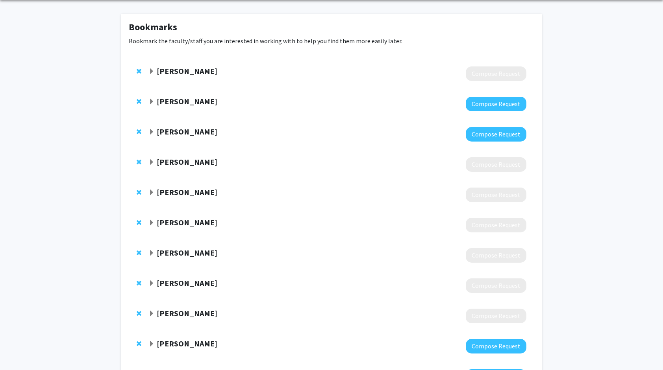
scroll to position [32, 0]
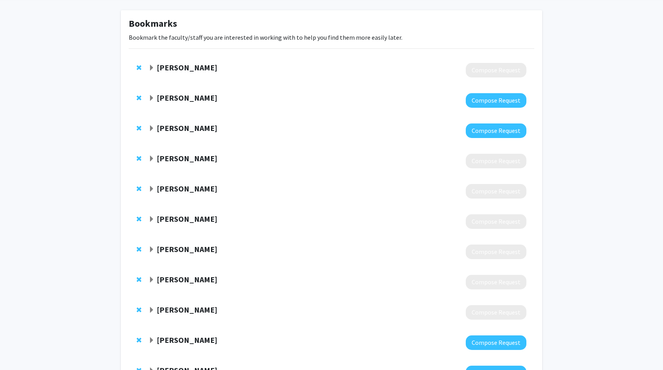
click at [139, 65] on span "Remove Alexandre Martin from bookmarks" at bounding box center [139, 68] width 5 height 6
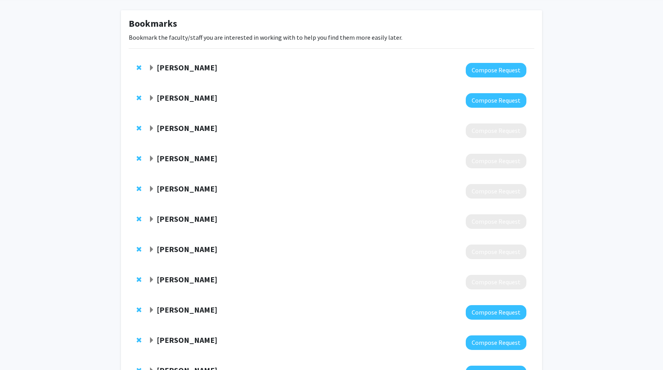
click at [151, 96] on span "Expand Hasan Poonawala Bookmark" at bounding box center [151, 98] width 6 height 6
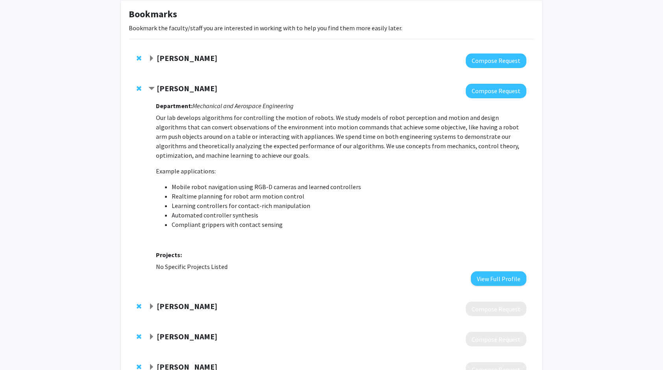
scroll to position [42, 0]
click at [139, 86] on span "Remove Hasan Poonawala from bookmarks" at bounding box center [139, 88] width 5 height 6
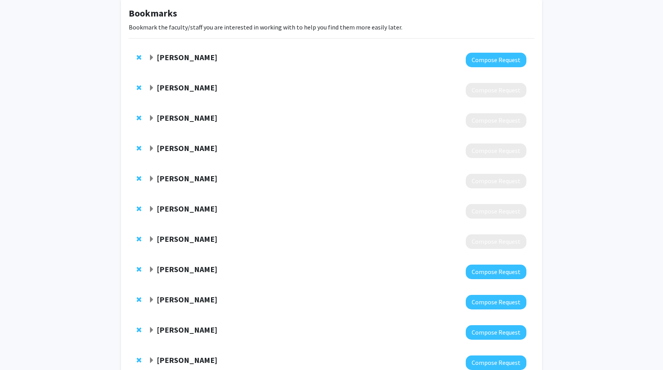
click at [151, 57] on span "Expand Bakhyt Alipova Bookmark" at bounding box center [151, 58] width 6 height 6
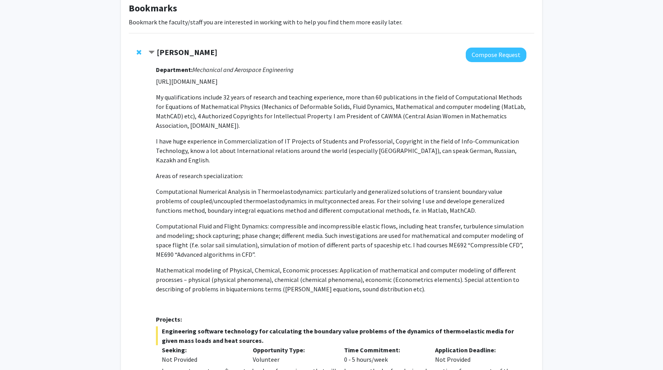
scroll to position [46, 0]
click at [137, 53] on span "Remove Bakhyt Alipova from bookmarks" at bounding box center [139, 53] width 5 height 6
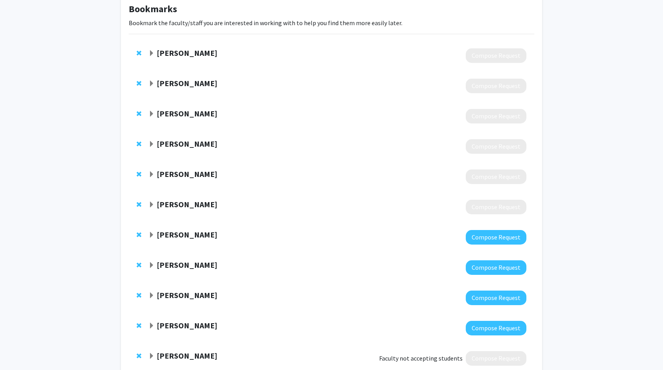
click at [154, 52] on span "Expand Thomas Seigler Bookmark" at bounding box center [151, 53] width 6 height 6
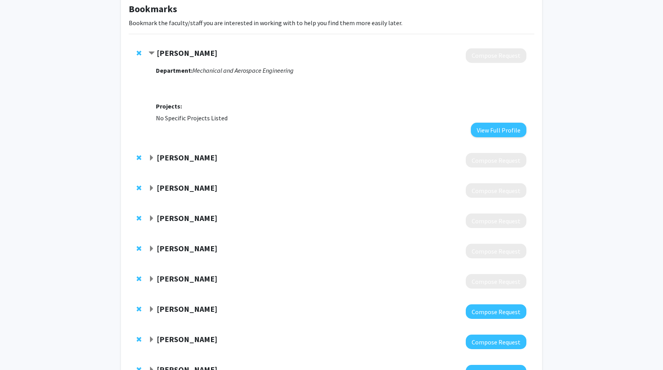
click at [137, 51] on span "Remove Thomas Seigler from bookmarks" at bounding box center [139, 53] width 5 height 6
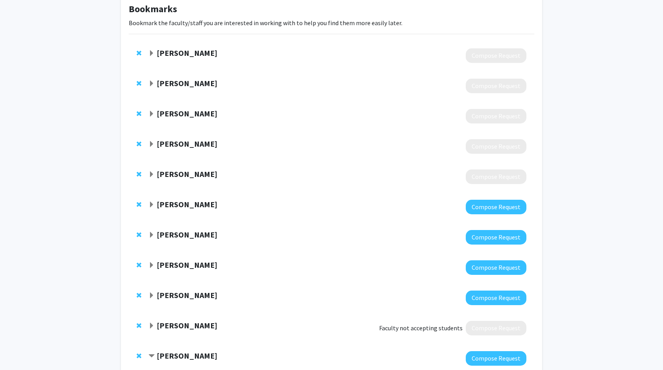
click at [150, 51] on span "Expand Sridhar Sunderam Bookmark" at bounding box center [151, 53] width 6 height 6
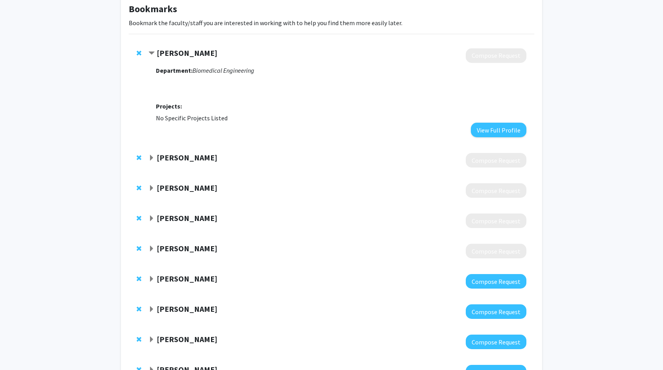
click at [150, 51] on span "Contract Sridhar Sunderam Bookmark" at bounding box center [151, 53] width 6 height 6
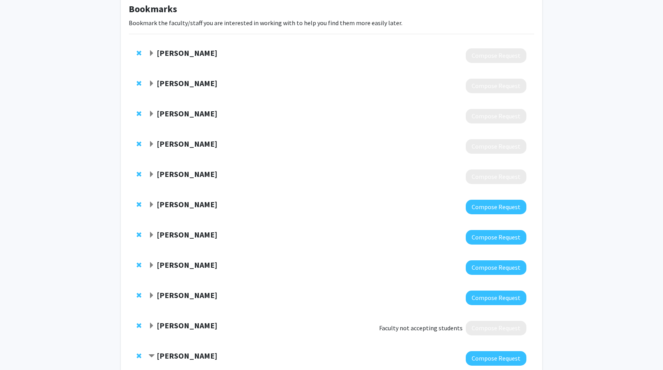
click at [151, 82] on span "Expand Abhijit Patwardhan Bookmark" at bounding box center [151, 84] width 6 height 6
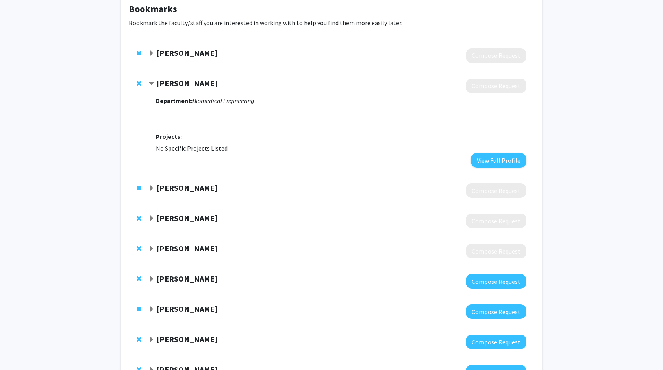
click at [178, 80] on strong "Abhijit Patwardhan" at bounding box center [187, 83] width 61 height 10
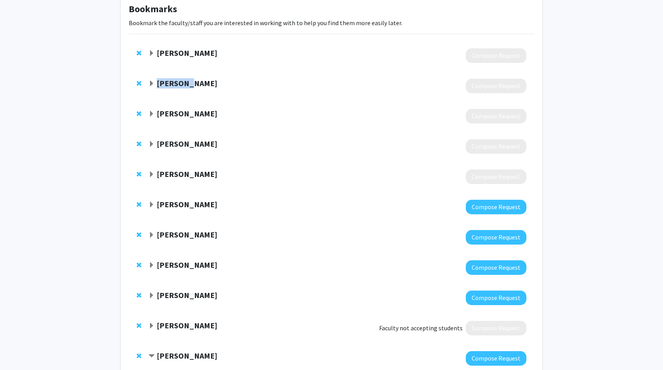
click at [178, 80] on strong "Abhijit Patwardhan" at bounding box center [187, 83] width 61 height 10
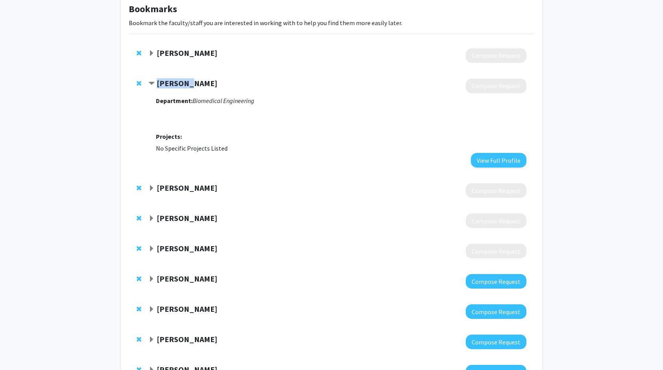
click at [178, 80] on strong "Abhijit Patwardhan" at bounding box center [187, 83] width 61 height 10
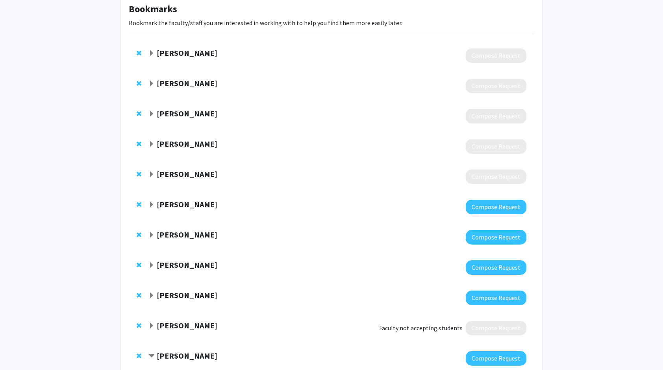
click at [193, 81] on strong "Abhijit Patwardhan" at bounding box center [187, 83] width 61 height 10
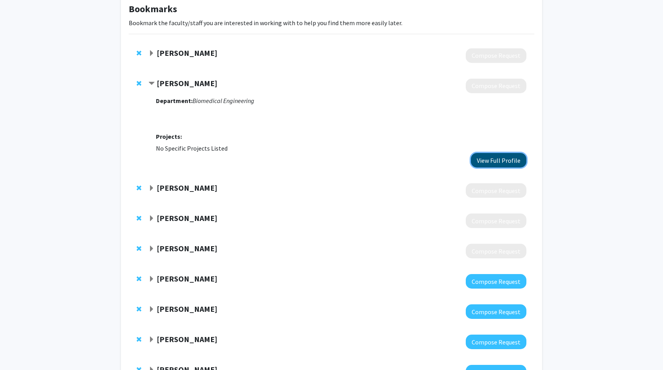
click at [503, 159] on button "View Full Profile" at bounding box center [499, 160] width 56 height 15
click at [138, 81] on span "Remove Abhijit Patwardhan from bookmarks" at bounding box center [139, 83] width 5 height 6
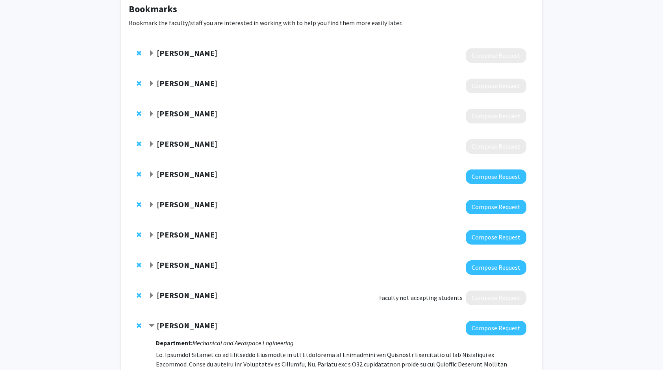
click at [152, 82] on span "Expand Brian Noehren Bookmark" at bounding box center [151, 84] width 6 height 6
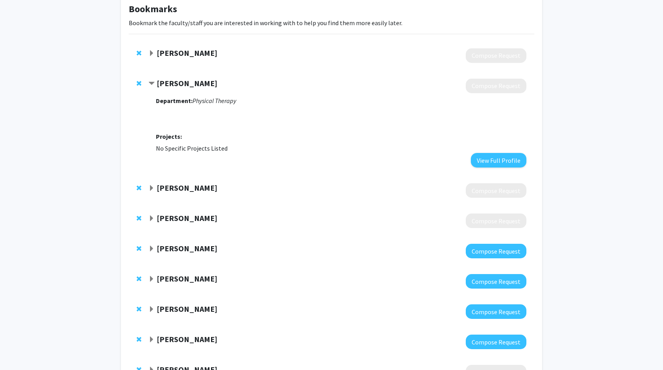
click at [148, 188] on div "David Pienkowski Compose Request" at bounding box center [332, 191] width 406 height 30
click at [137, 82] on span "Remove Brian Noehren from bookmarks" at bounding box center [139, 83] width 5 height 6
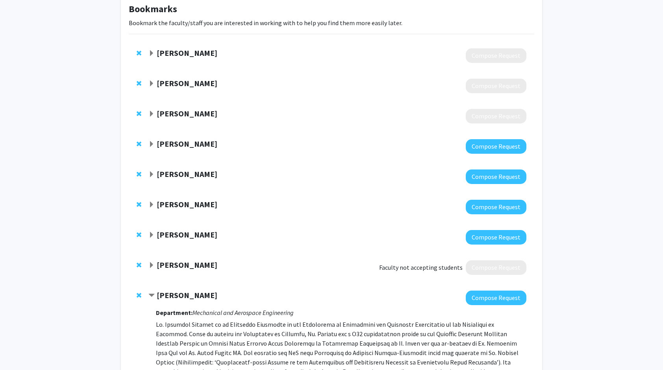
click at [154, 81] on span "Expand David Pienkowski Bookmark" at bounding box center [151, 84] width 6 height 6
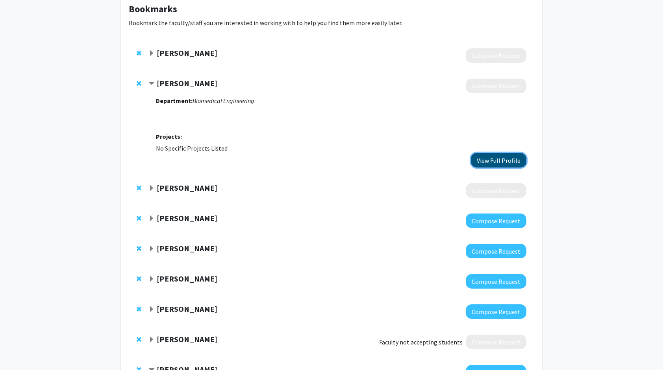
click at [484, 159] on button "View Full Profile" at bounding box center [499, 160] width 56 height 15
click at [137, 82] on span "Remove David Pienkowski from bookmarks" at bounding box center [139, 83] width 5 height 6
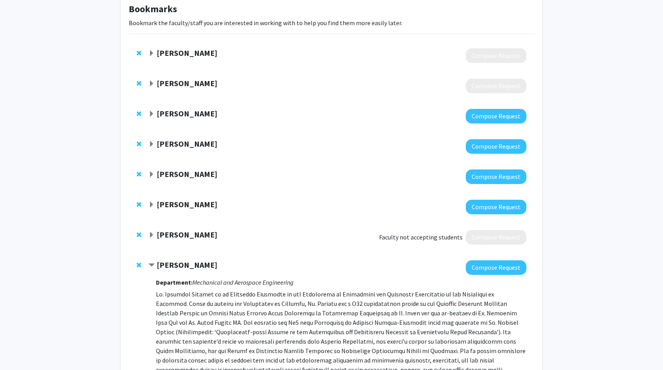
click at [149, 79] on div "Jesse Hoagg" at bounding box center [233, 84] width 170 height 10
click at [151, 84] on span "Expand Jesse Hoagg Bookmark" at bounding box center [151, 84] width 6 height 6
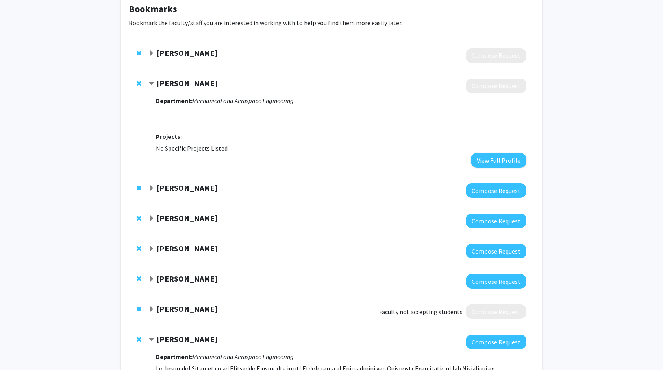
click at [139, 82] on span "Remove Jesse Hoagg from bookmarks" at bounding box center [139, 83] width 5 height 6
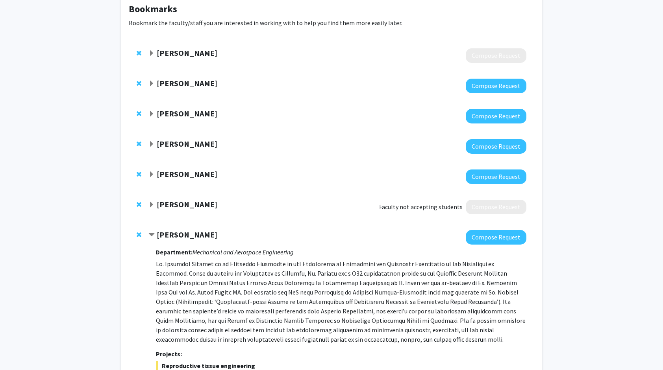
click at [154, 83] on span "Expand Kelly Pennell Bookmark" at bounding box center [151, 84] width 6 height 6
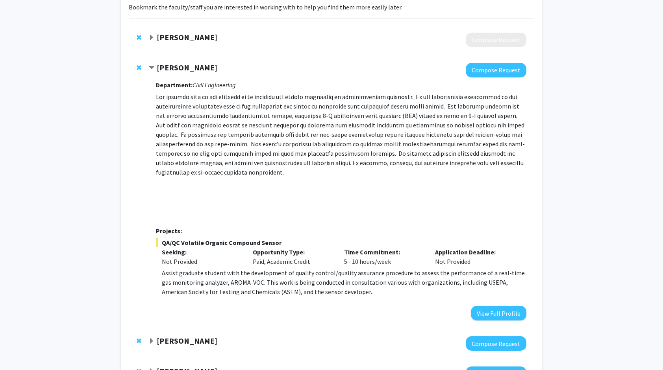
scroll to position [63, 0]
click at [151, 67] on span "Contract Kelly Pennell Bookmark" at bounding box center [151, 68] width 6 height 6
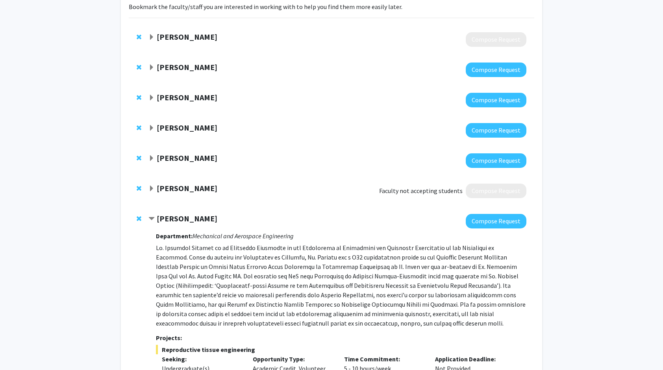
click at [152, 96] on span "Expand Minjae Kim Bookmark" at bounding box center [151, 98] width 6 height 6
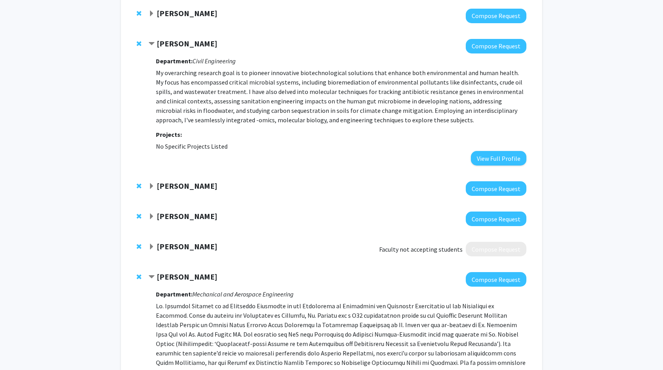
scroll to position [117, 0]
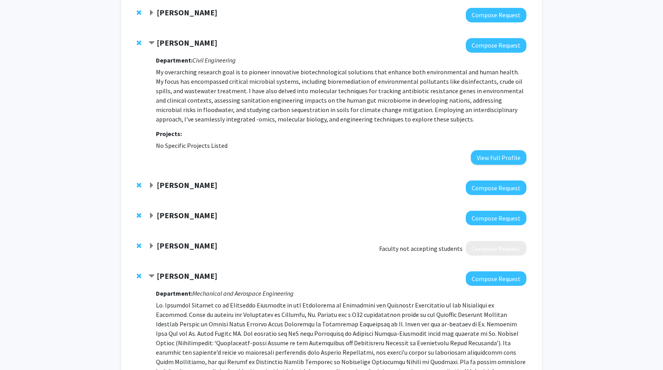
click at [153, 184] on span "Expand Martha Grady Bookmark" at bounding box center [151, 186] width 6 height 6
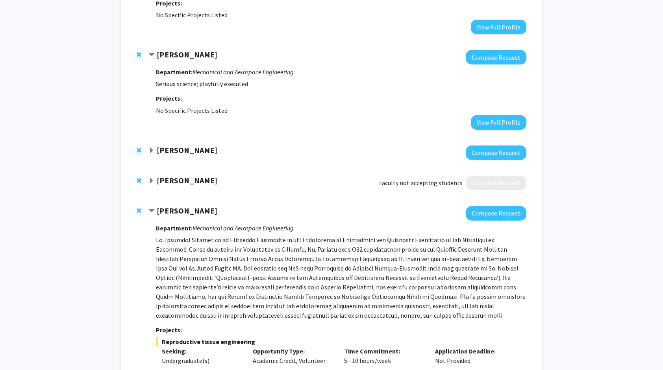
scroll to position [265, 0]
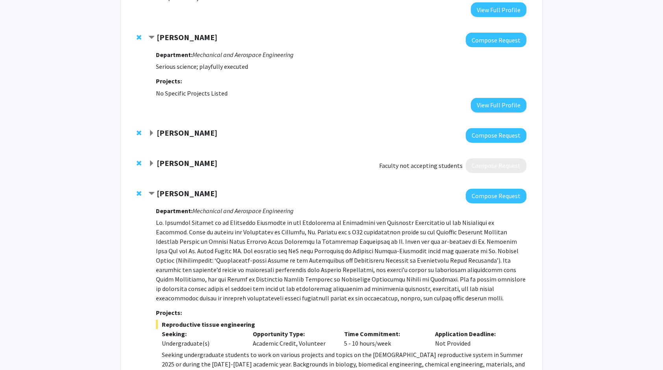
click at [150, 133] on span "Expand Tyler Barzee Bookmark" at bounding box center [151, 133] width 6 height 6
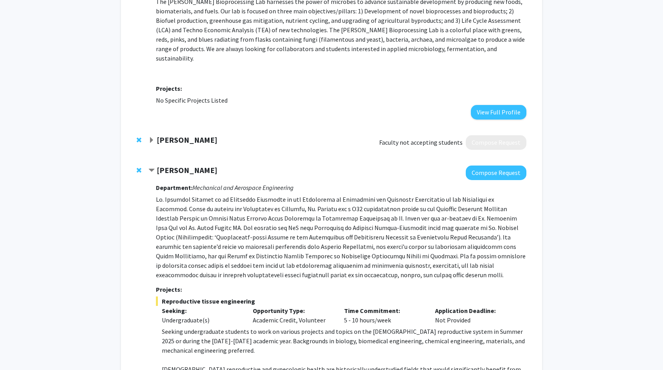
scroll to position [446, 0]
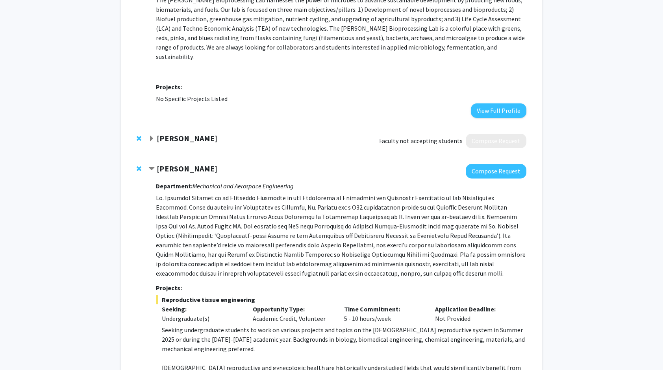
click at [152, 136] on span "Expand John McMaine Bookmark" at bounding box center [151, 139] width 6 height 6
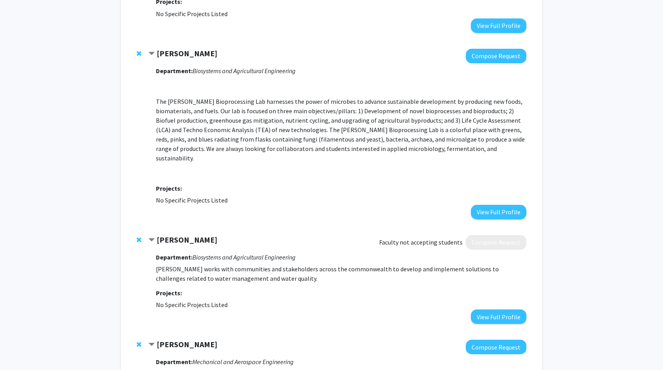
scroll to position [340, 0]
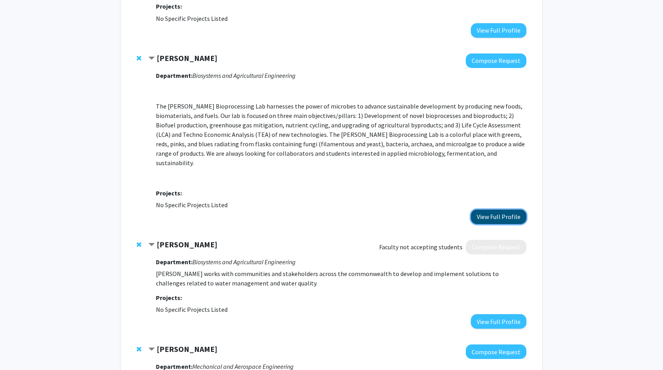
click at [484, 210] on button "View Full Profile" at bounding box center [499, 217] width 56 height 15
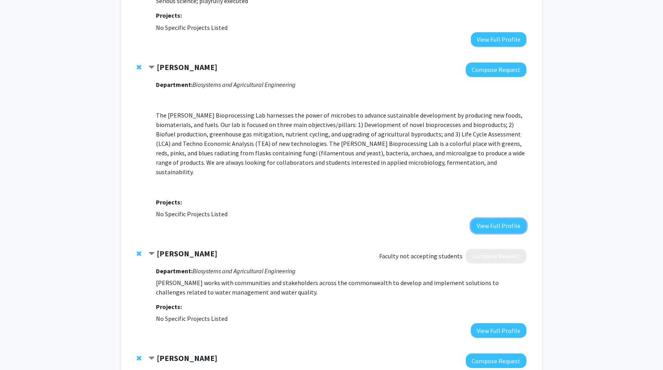
scroll to position [330, 0]
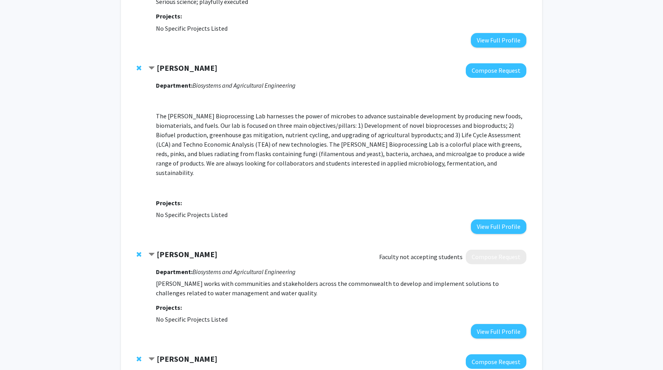
click at [150, 67] on span "Contract Tyler Barzee Bookmark" at bounding box center [151, 68] width 6 height 6
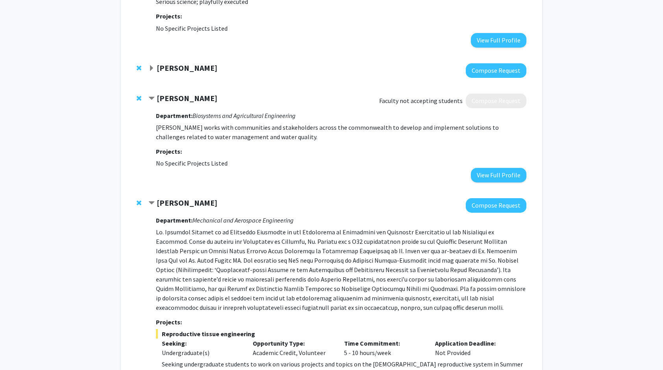
click at [150, 96] on span "Contract John McMaine Bookmark" at bounding box center [151, 99] width 6 height 6
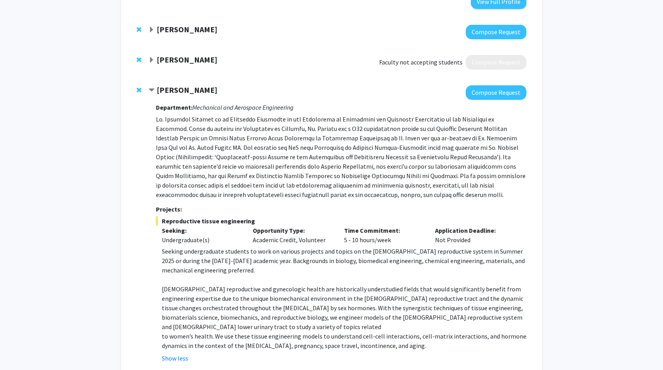
scroll to position [367, 0]
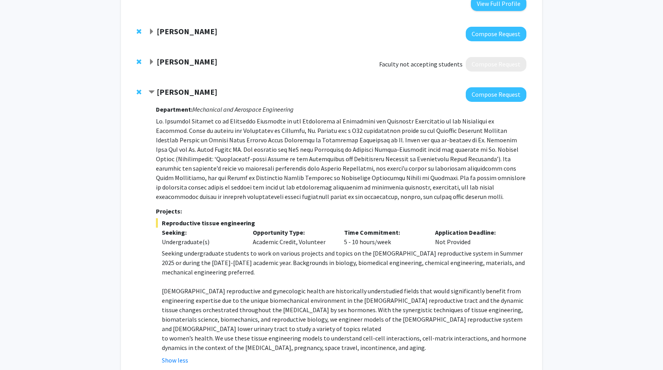
click at [150, 90] on span "Contract Samantha Zambuto Bookmark" at bounding box center [151, 92] width 6 height 6
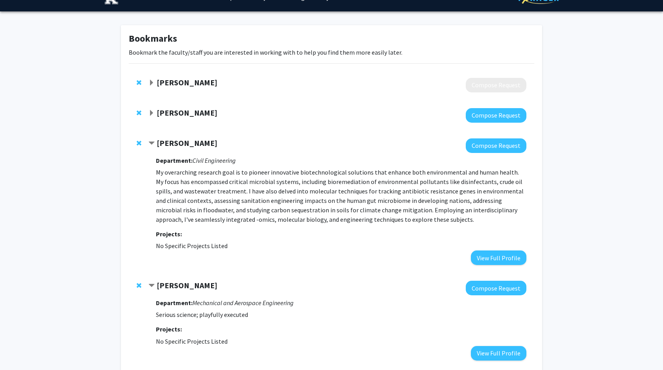
scroll to position [0, 0]
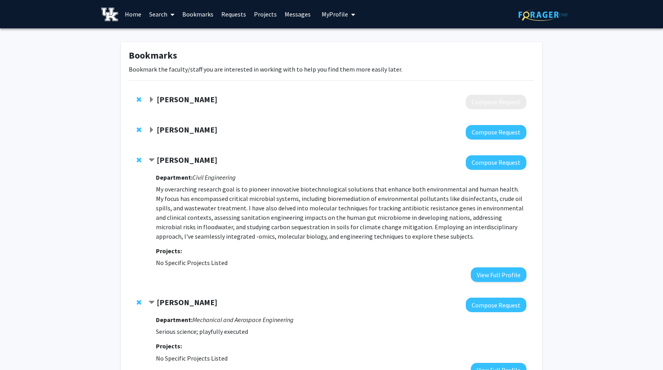
click at [169, 16] on span at bounding box center [170, 15] width 7 height 28
click at [171, 33] on span "Faculty/Staff" at bounding box center [174, 36] width 58 height 16
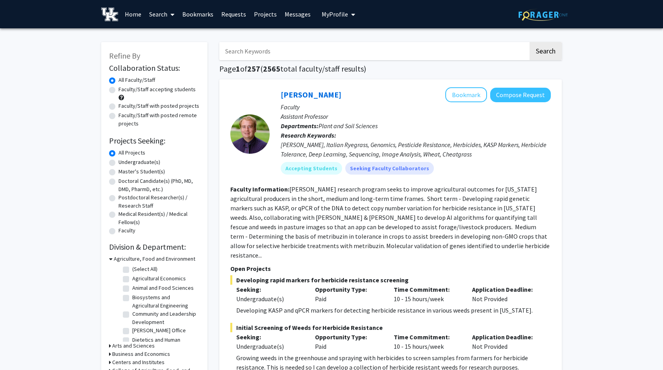
click at [348, 12] on span "My profile dropdown to access profile and logout" at bounding box center [351, 15] width 7 height 28
click at [347, 35] on span "[PERSON_NAME]" at bounding box center [371, 36] width 48 height 9
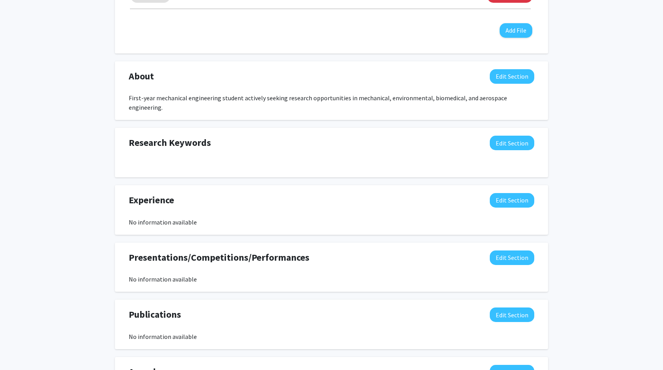
scroll to position [317, 0]
click at [497, 76] on button "Edit Section" at bounding box center [512, 77] width 44 height 15
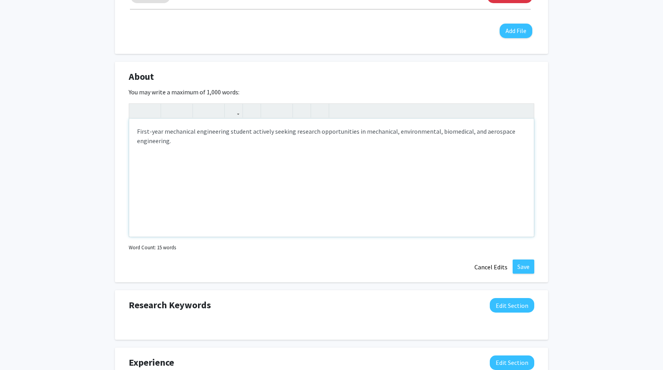
click at [374, 133] on div "First-year mechanical engineering student actively seeking research opportuniti…" at bounding box center [331, 178] width 405 height 118
type textarea "First-year mechanical engineering student actively seeking research opportuniti…"
click at [522, 268] on button "Save" at bounding box center [524, 267] width 22 height 14
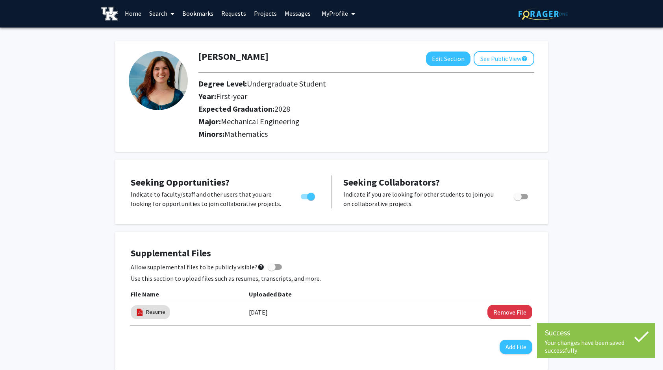
scroll to position [0, 0]
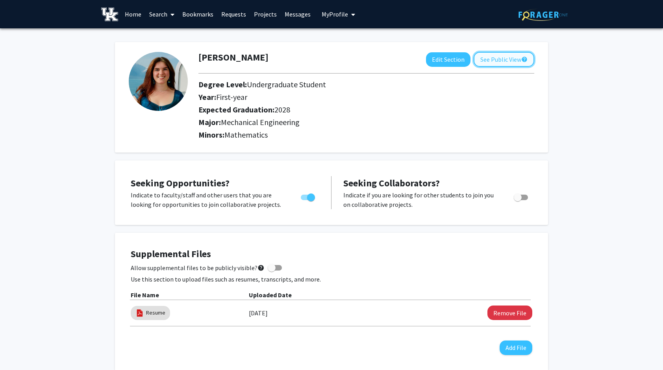
click at [496, 58] on button "See Public View help" at bounding box center [504, 59] width 61 height 15
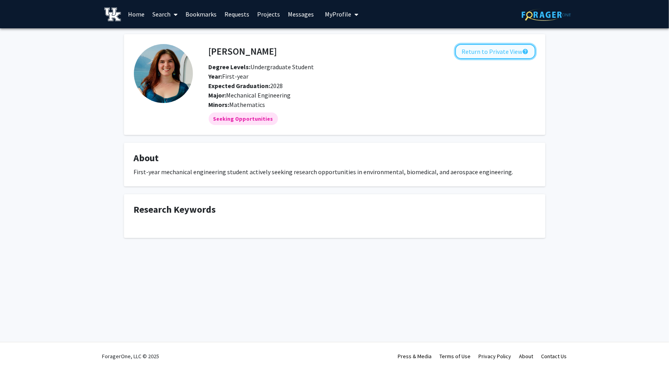
click at [481, 54] on button "Return to Private View help" at bounding box center [495, 51] width 80 height 15
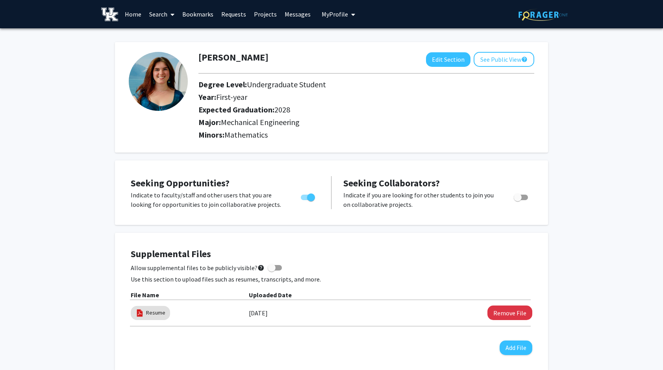
click at [231, 98] on span "First-year" at bounding box center [231, 97] width 31 height 10
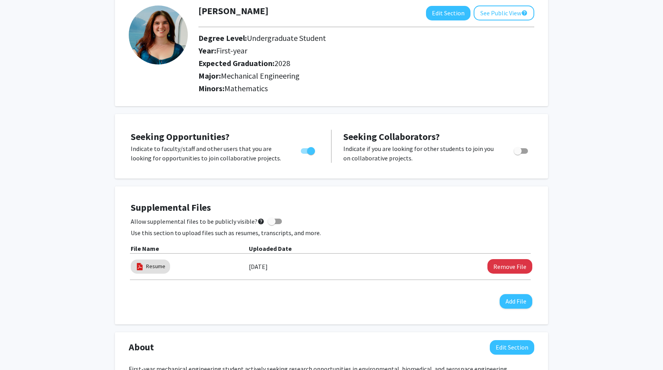
scroll to position [39, 0]
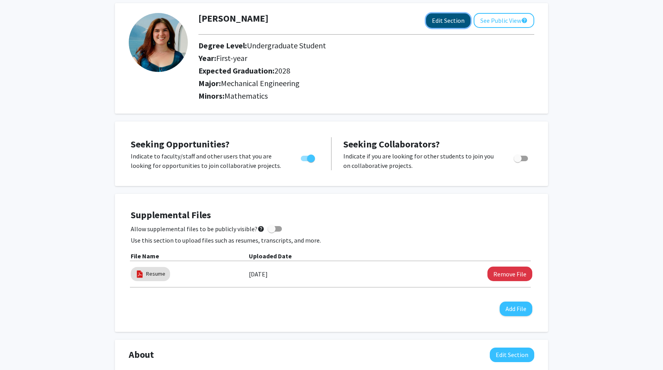
click at [444, 20] on button "Edit Section" at bounding box center [448, 20] width 44 height 15
select select "first-year"
select select "2028"
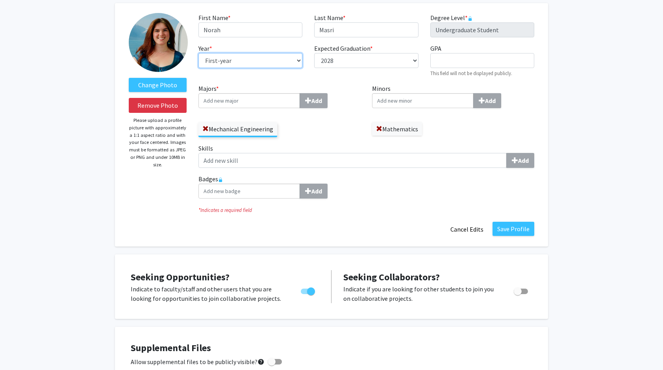
click at [246, 65] on select "--- First-year Sophomore Junior Senior Postbaccalaureate Certificate" at bounding box center [250, 60] width 104 height 15
select select "sophomore"
click at [198, 53] on select "--- First-year Sophomore Junior Senior Postbaccalaureate Certificate" at bounding box center [250, 60] width 104 height 15
click at [450, 61] on input "GPA required" at bounding box center [482, 60] width 104 height 15
type input "3.9"
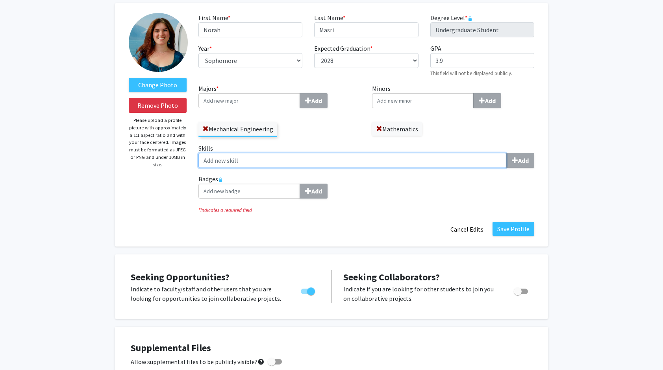
click at [259, 163] on input "Skills Add" at bounding box center [352, 160] width 308 height 15
type input "a"
type input "i"
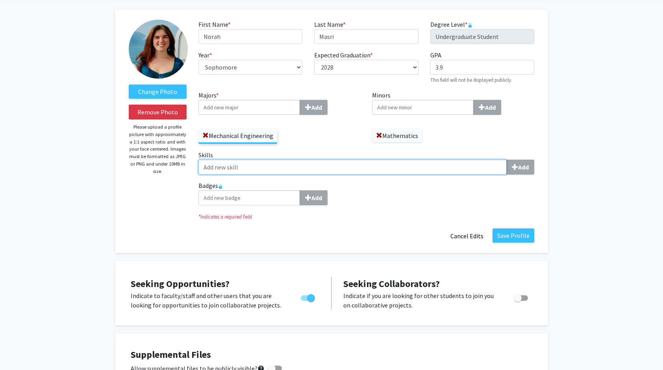
scroll to position [32, 0]
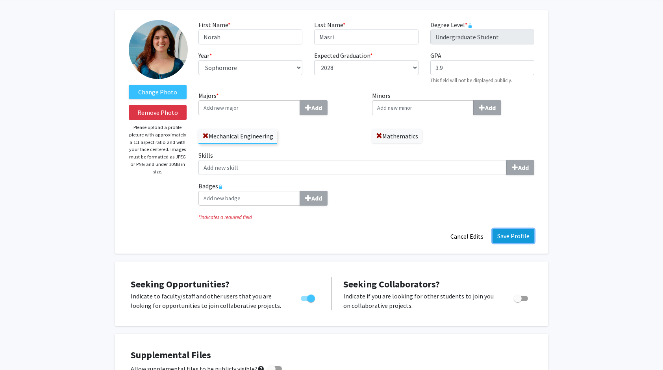
click at [507, 239] on button "Save Profile" at bounding box center [514, 236] width 42 height 14
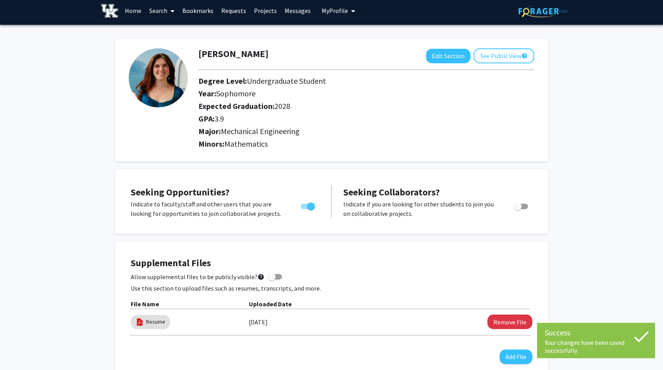
scroll to position [0, 0]
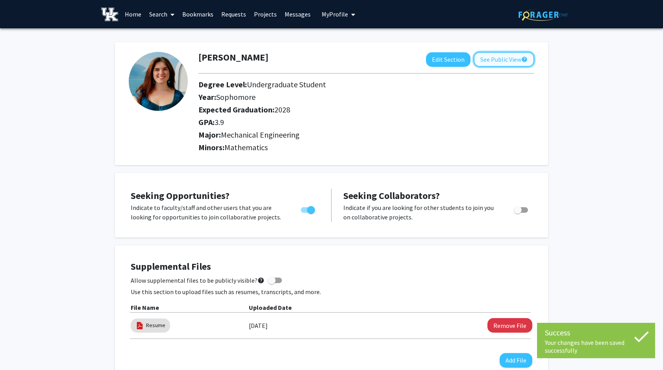
click at [509, 59] on button "See Public View help" at bounding box center [504, 59] width 61 height 15
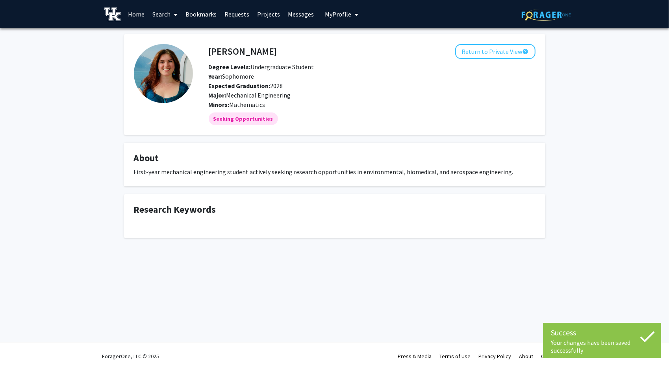
click at [232, 15] on link "Requests" at bounding box center [236, 14] width 33 height 28
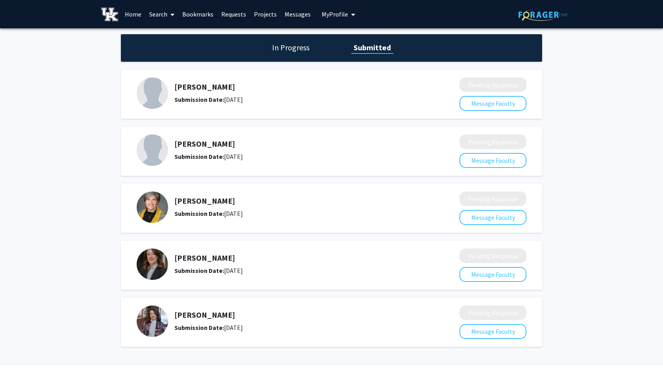
scroll to position [22, 0]
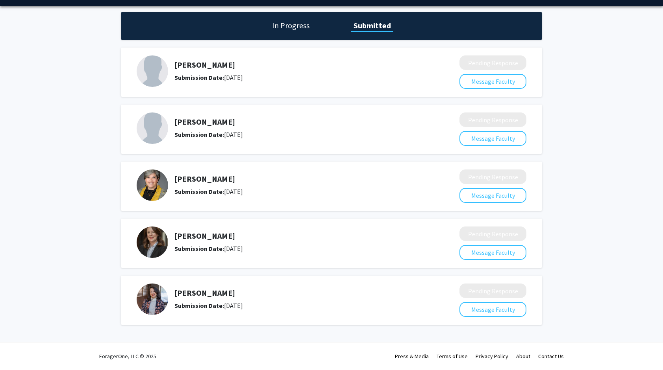
click at [282, 27] on h1 "In Progress" at bounding box center [291, 25] width 42 height 11
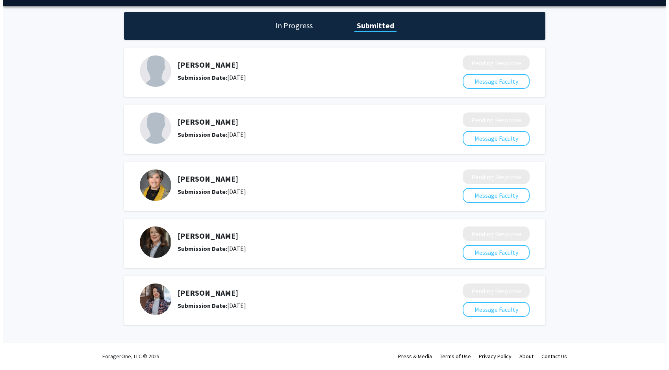
scroll to position [0, 0]
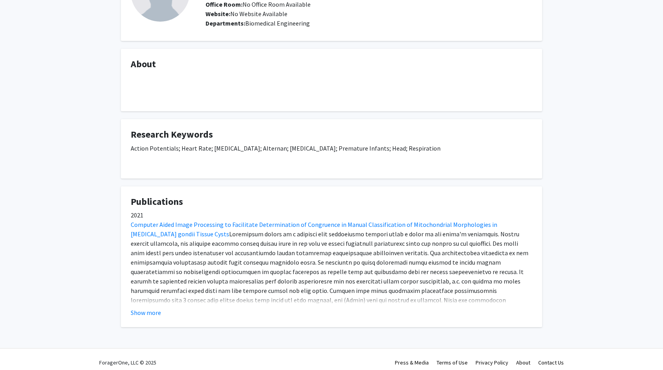
scroll to position [82, 0]
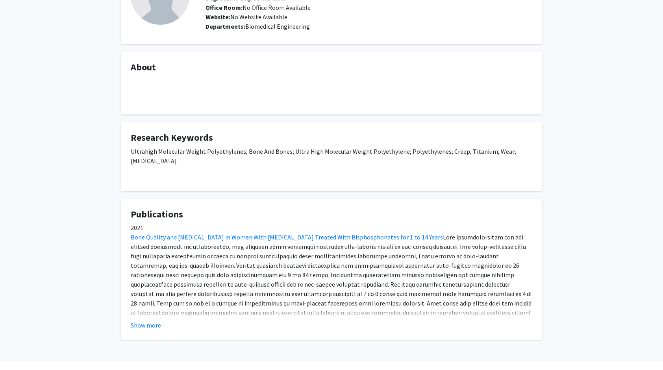
scroll to position [79, 0]
